Goal: Task Accomplishment & Management: Complete application form

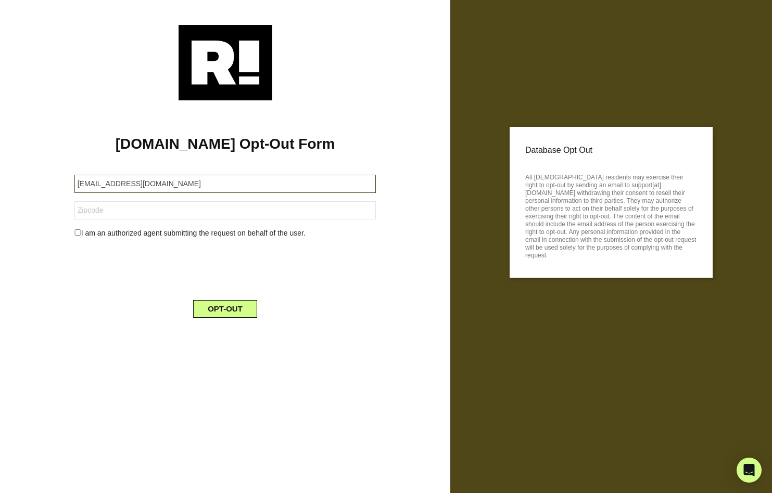
type input "[EMAIL_ADDRESS][DOMAIN_NAME]"
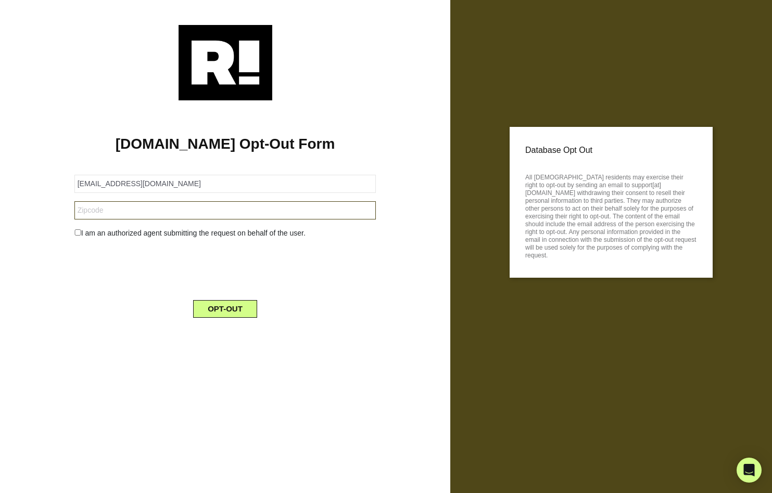
click at [365, 213] on input "text" at bounding box center [225, 210] width 302 height 18
click at [137, 213] on input "91722-2845" at bounding box center [225, 210] width 302 height 18
type input "91722"
click at [111, 361] on div "[DOMAIN_NAME] Opt-Out Form [EMAIL_ADDRESS][DOMAIN_NAME] 91722 I am an authorize…" at bounding box center [225, 246] width 450 height 493
click at [77, 234] on input "checkbox" at bounding box center [77, 233] width 7 height 6
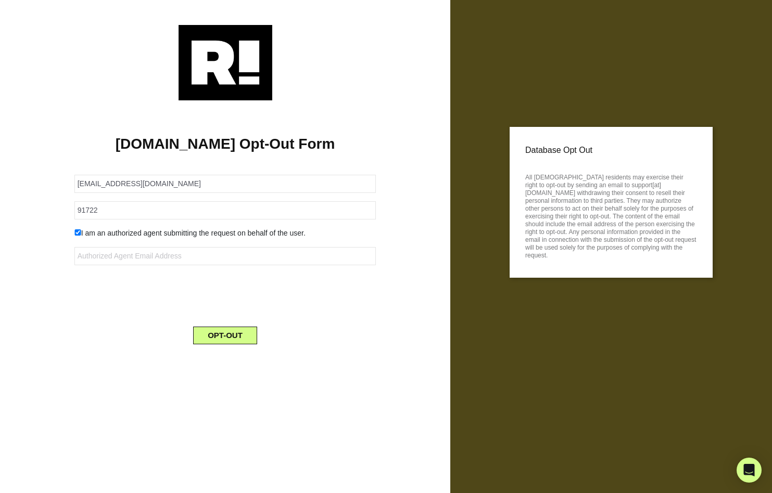
click at [77, 233] on input "checkbox" at bounding box center [77, 233] width 7 height 6
checkbox input "false"
click at [227, 309] on button "OPT-OUT" at bounding box center [225, 309] width 64 height 18
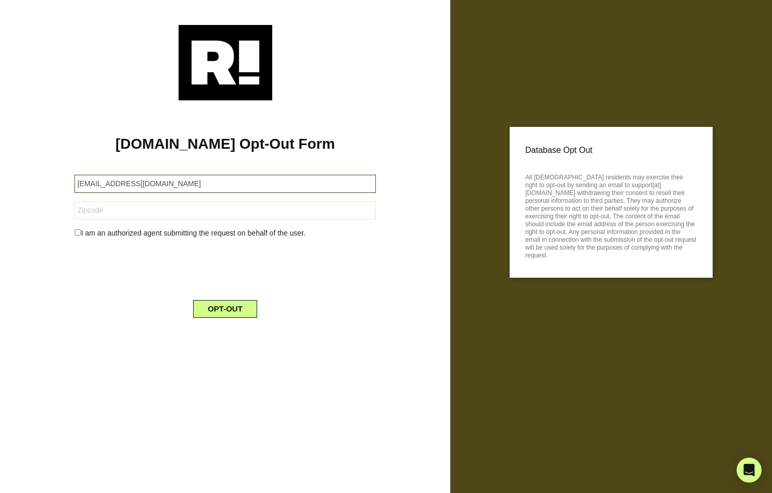
type input "[EMAIL_ADDRESS][DOMAIN_NAME]"
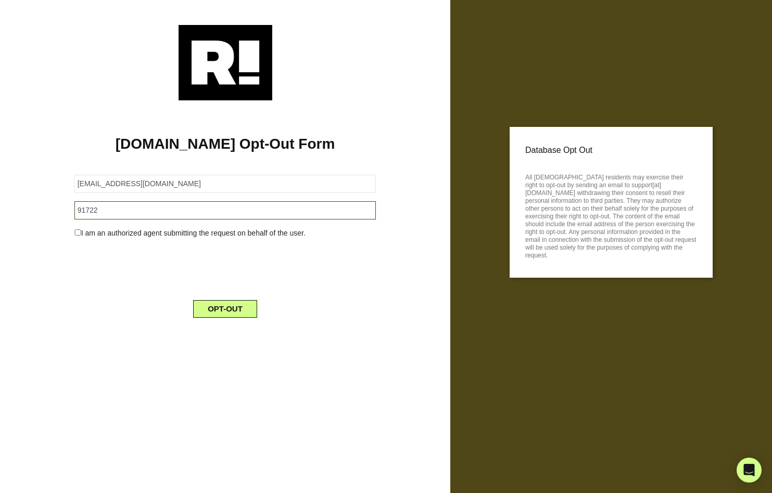
type input "91722"
click at [233, 311] on button "OPT-OUT" at bounding box center [225, 309] width 64 height 18
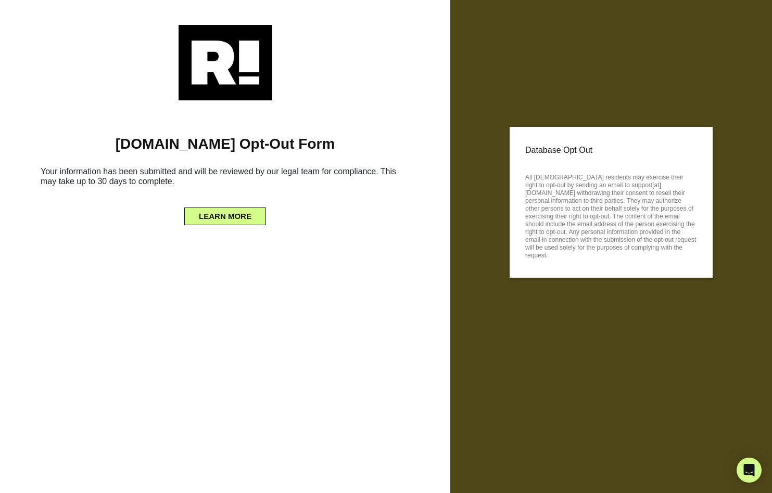
click at [484, 113] on div "Database Opt Out All [DEMOGRAPHIC_DATA] residents may exercise their right to o…" at bounding box center [611, 246] width 322 height 493
